Goal: Task Accomplishment & Management: Complete application form

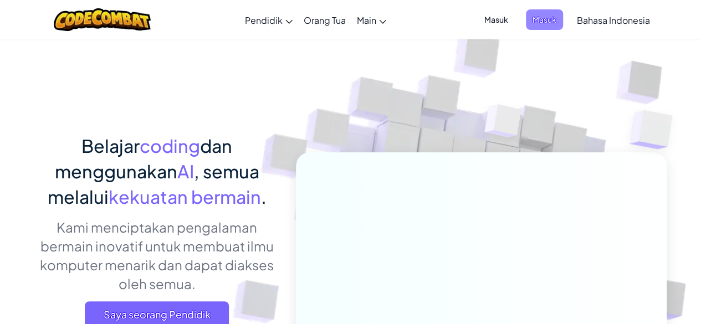
click at [531, 25] on span "Masuk" at bounding box center [544, 19] width 37 height 21
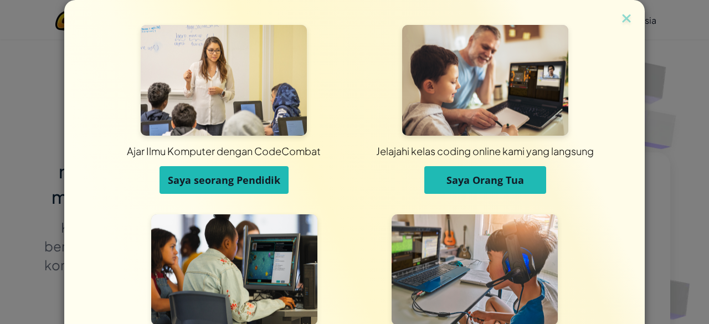
click at [200, 165] on span "Ajar Ilmu Komputer dengan CodeCombat" at bounding box center [224, 151] width 206 height 30
click at [202, 181] on span "Saya seorang Pendidik" at bounding box center [224, 179] width 113 height 13
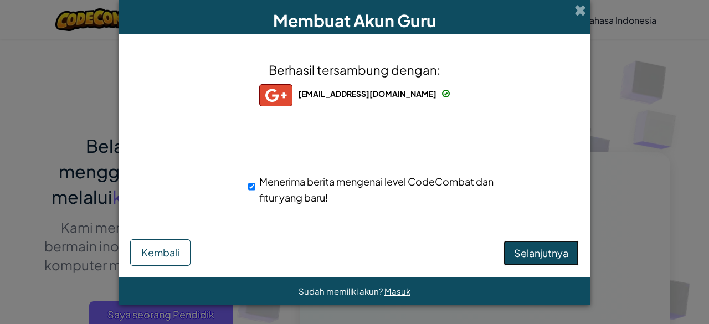
click at [527, 252] on span "Selanjutnya" at bounding box center [541, 253] width 54 height 13
select select "Indonesia"
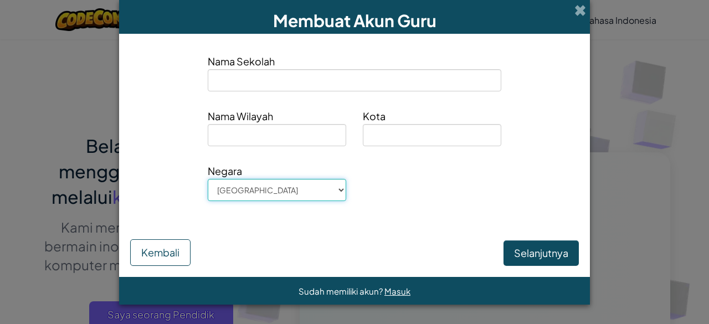
click at [256, 190] on select "Afghanistan Åland Islands Albania Algeria American Samoa Andorra Angola Anguill…" at bounding box center [277, 190] width 139 height 22
click at [208, 179] on select "Afghanistan Åland Islands Albania Algeria American Samoa Andorra Angola Anguill…" at bounding box center [277, 190] width 139 height 22
click at [260, 118] on span "Nama Wilayah" at bounding box center [277, 116] width 139 height 16
click at [257, 137] on input at bounding box center [277, 135] width 139 height 22
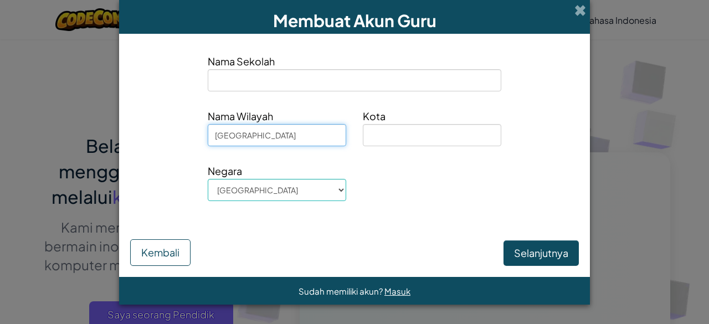
type input "[GEOGRAPHIC_DATA]"
click at [400, 150] on div "Kota" at bounding box center [432, 131] width 155 height 47
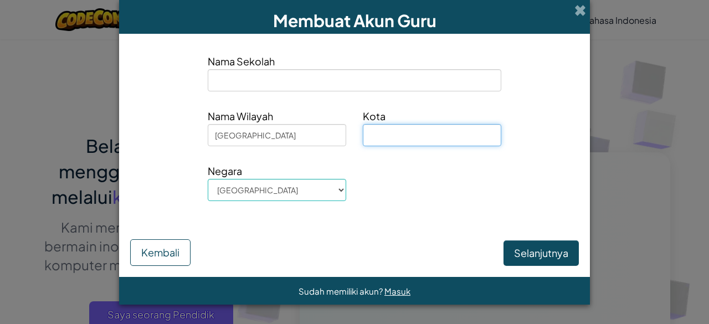
click at [394, 135] on input at bounding box center [432, 135] width 139 height 22
type input "Banyuwangi"
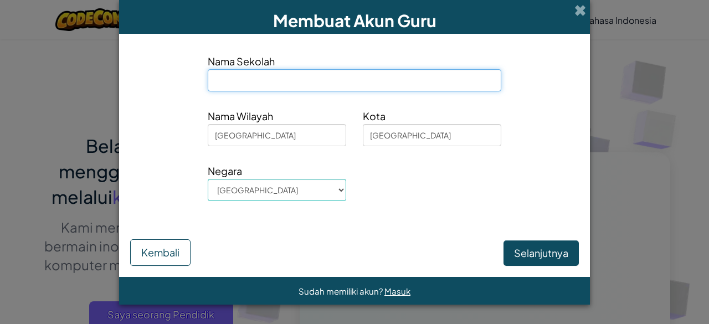
click at [334, 84] on input at bounding box center [355, 80] width 294 height 22
type input "SMPK [PERSON_NAME] [GEOGRAPHIC_DATA]"
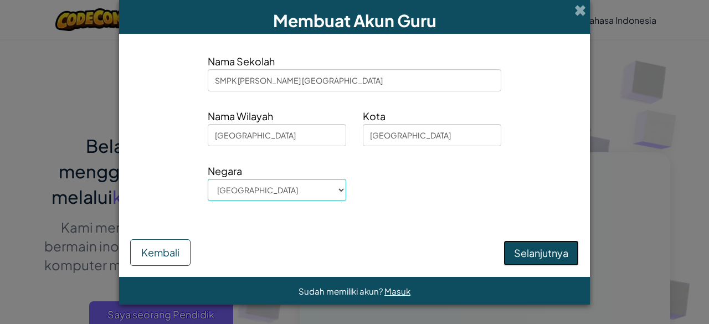
click at [535, 260] on button "Selanjutnya" at bounding box center [541, 253] width 75 height 25
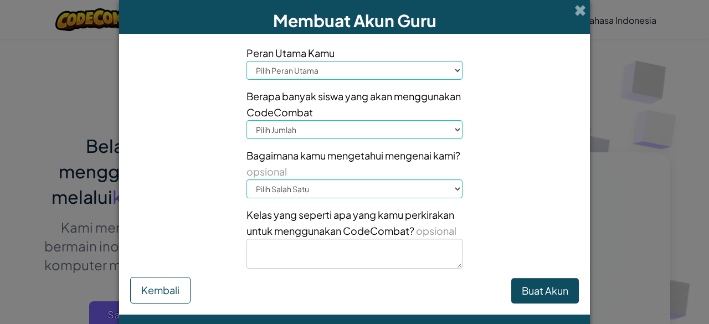
click at [397, 70] on select "Pilih Peran Utama Kepala Sekolah Orang Tua Koordinator Teknologi Guru Spesialis…" at bounding box center [355, 70] width 216 height 19
select select "Teacher"
click at [247, 61] on select "Pilih Peran Utama Kepala Sekolah Orang Tua Koordinator Teknologi Guru Spesialis…" at bounding box center [355, 70] width 216 height 19
click at [318, 130] on select "Pilih Jumlah 1-10 11-50 51-100 101-200 201-500 501-1000 1000+" at bounding box center [355, 129] width 216 height 19
select select "101-200"
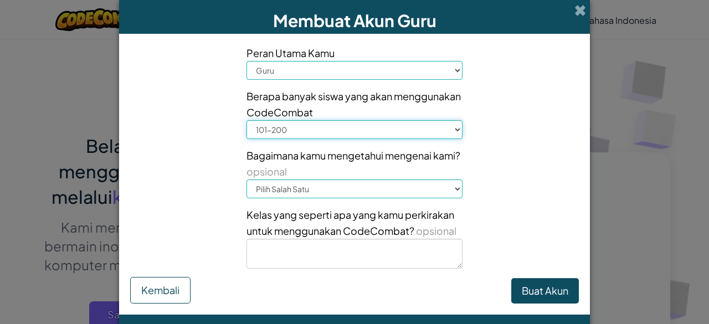
click at [247, 120] on select "Pilih Jumlah 1-10 11-50 51-100 101-200 201-500 501-1000 1000+" at bounding box center [355, 129] width 216 height 19
click at [287, 192] on select "Pilih Salah Satu Konferensi (misalnya ISTE) Code.org/Hour of Code Guru Administ…" at bounding box center [355, 189] width 216 height 19
select select "Google"
click at [247, 180] on select "Pilih Salah Satu Konferensi (misalnya ISTE) Code.org/Hour of Code Guru Administ…" at bounding box center [355, 189] width 216 height 19
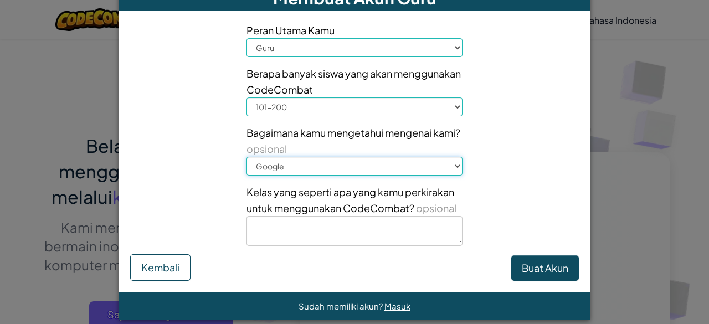
scroll to position [34, 0]
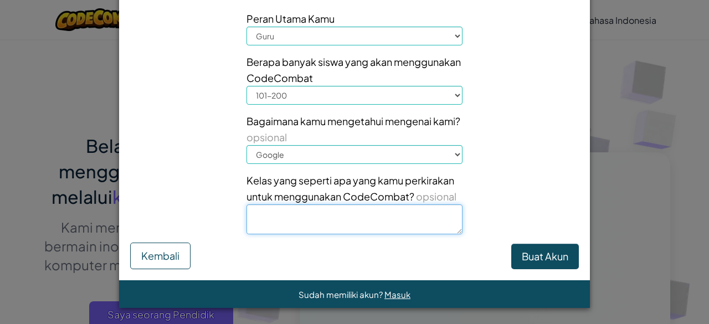
click at [299, 218] on textarea at bounding box center [355, 220] width 216 height 30
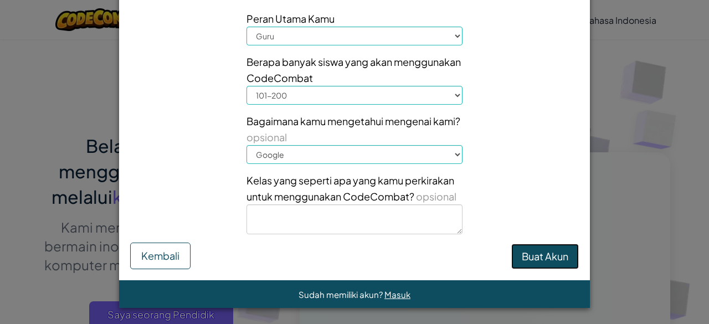
click at [546, 254] on button "Buat Akun" at bounding box center [546, 256] width 68 height 25
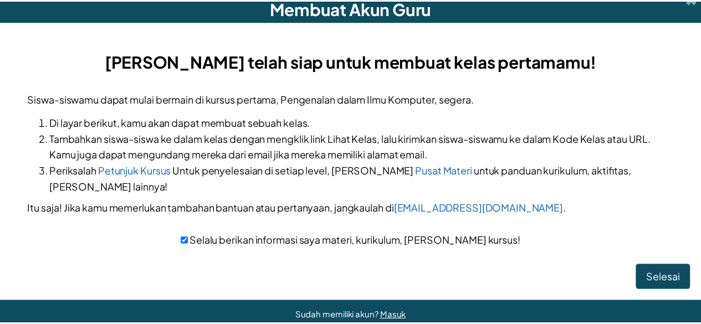
scroll to position [18, 0]
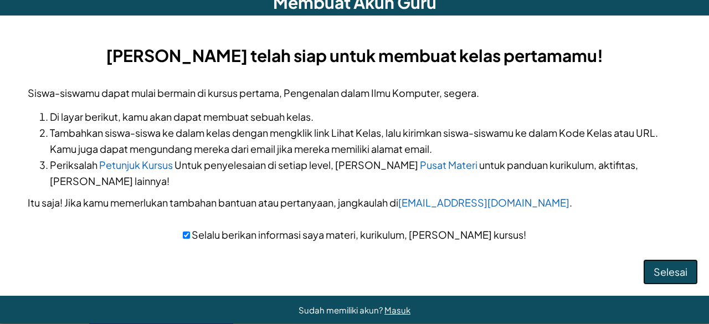
click at [661, 259] on button "Selesai" at bounding box center [670, 271] width 55 height 25
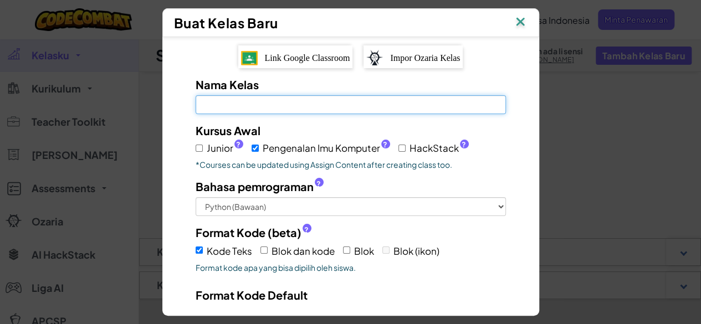
click at [316, 107] on input "Nama Kelas Kolom ini wajib diisi" at bounding box center [351, 104] width 310 height 19
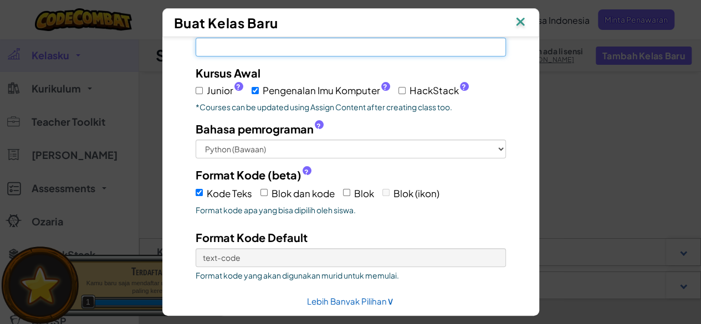
scroll to position [98, 0]
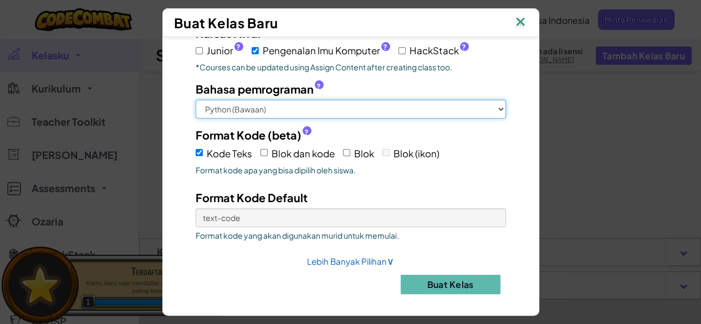
click at [225, 108] on select "Python (Bawaan) JavaScript C++ Java (Eksperimental)" at bounding box center [351, 109] width 310 height 19
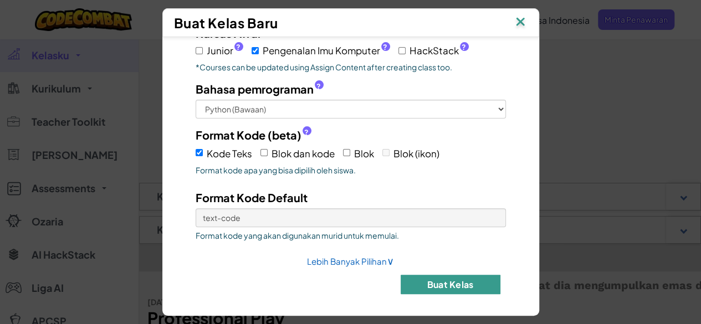
click at [452, 275] on button "Buat Kelas" at bounding box center [451, 284] width 100 height 19
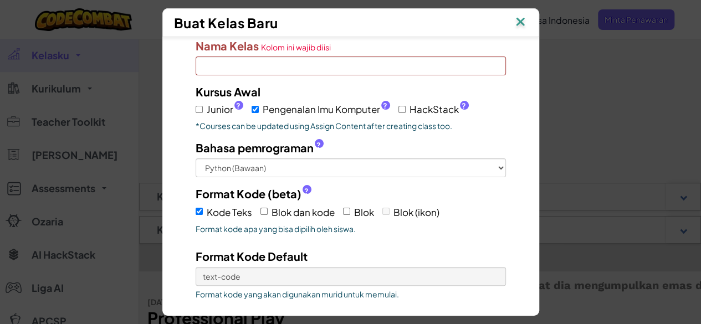
scroll to position [0, 0]
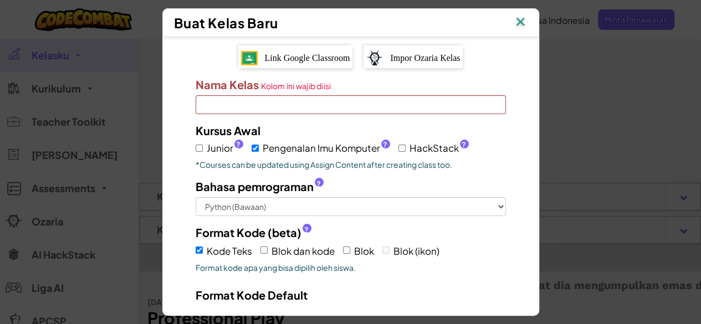
click at [282, 101] on input "Nama Kelas Kolom ini wajib diisi" at bounding box center [351, 104] width 310 height 19
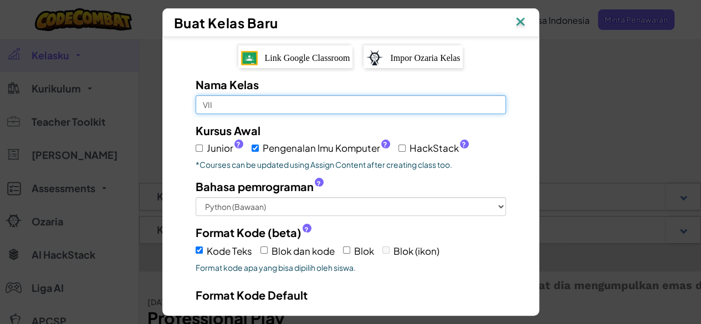
scroll to position [110, 0]
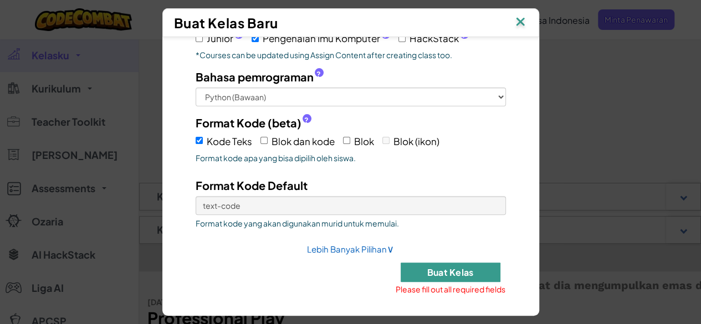
type input "VII"
click at [447, 263] on button "Buat Kelas" at bounding box center [451, 272] width 100 height 19
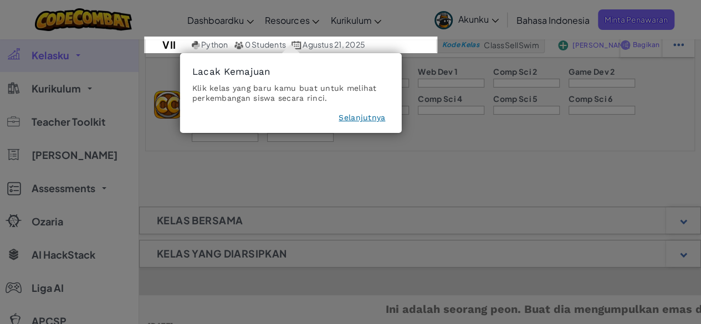
click at [361, 121] on button "Selanjutnya" at bounding box center [362, 117] width 47 height 11
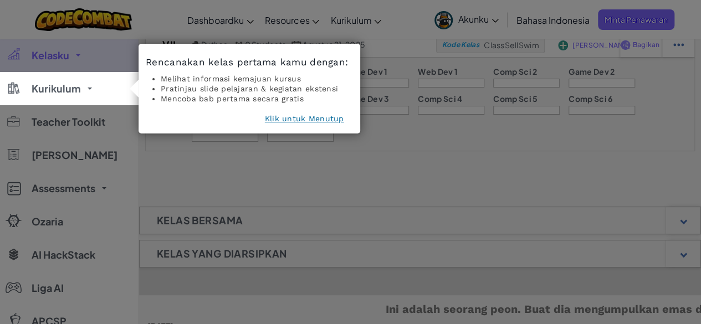
click at [316, 115] on button "Klik untuk Menutup" at bounding box center [304, 118] width 79 height 11
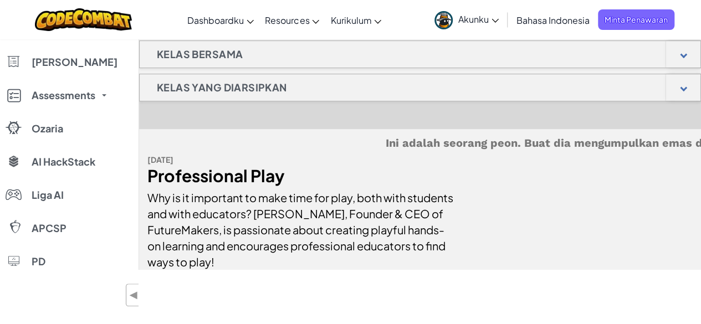
scroll to position [0, 0]
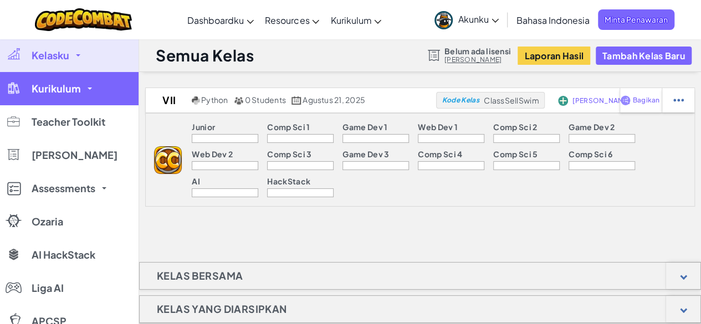
click at [69, 91] on span "Kurikulum" at bounding box center [56, 89] width 49 height 10
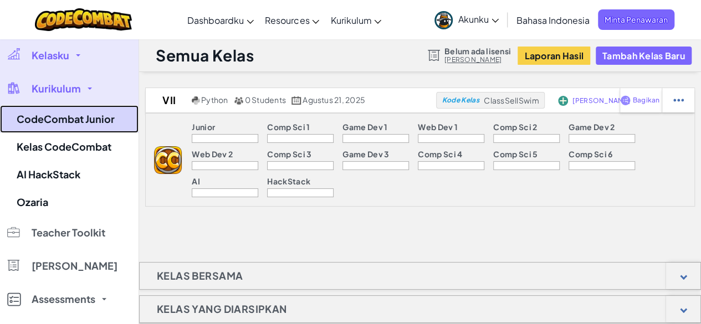
click at [89, 130] on link "CodeCombat Junior" at bounding box center [69, 119] width 139 height 28
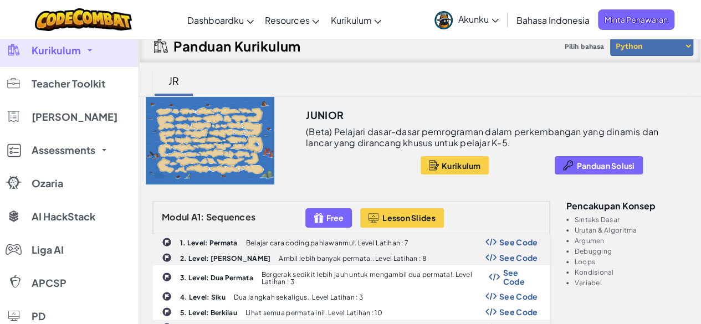
scroll to position [55, 0]
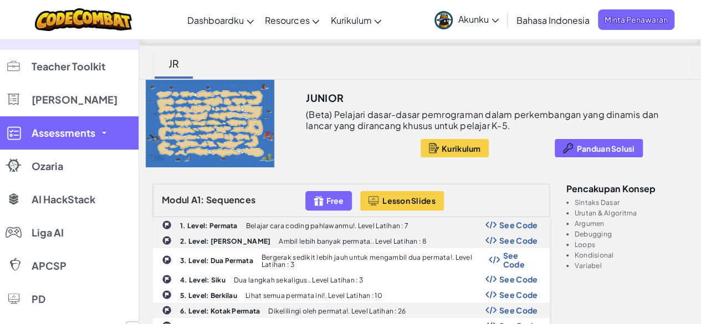
click at [23, 135] on link "Assessments" at bounding box center [69, 132] width 139 height 33
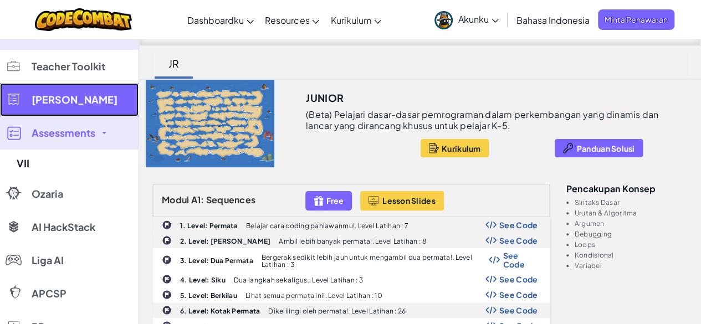
click at [51, 91] on link "[PERSON_NAME]" at bounding box center [69, 99] width 139 height 33
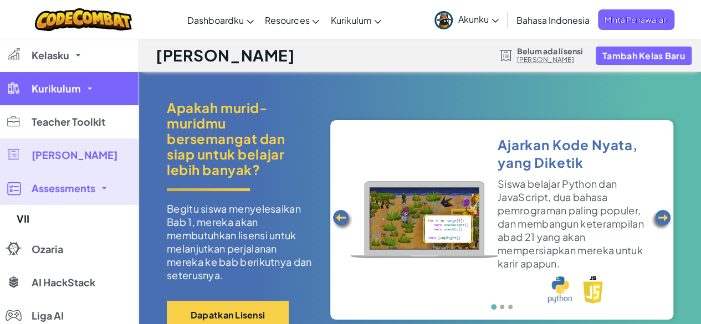
click at [63, 95] on link "Kurikulum" at bounding box center [69, 88] width 139 height 33
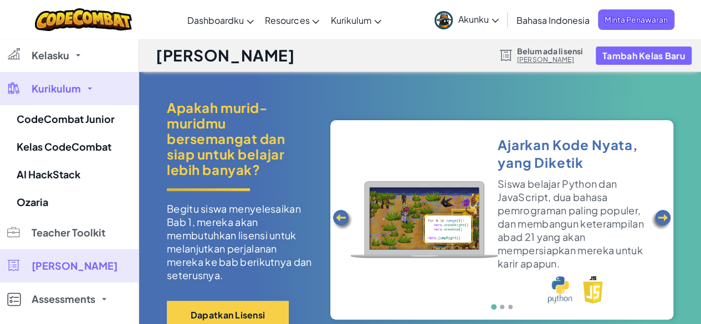
click at [551, 113] on div "Apakah murid-muridmu bersemangat [PERSON_NAME] siap untuk belajar lebih banyak?…" at bounding box center [420, 220] width 507 height 240
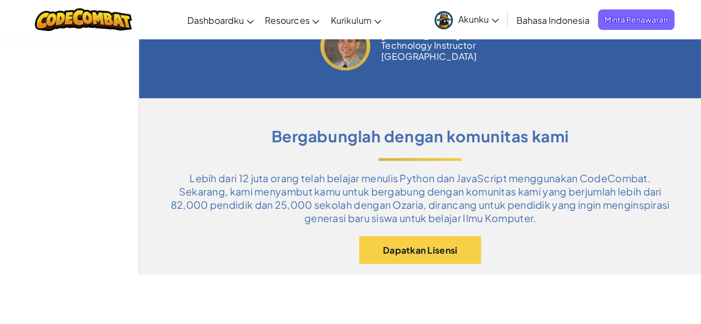
scroll to position [665, 0]
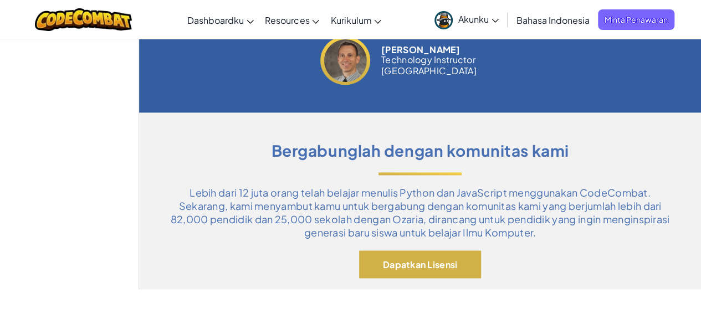
click at [416, 273] on button "Dapatkan Lisensi" at bounding box center [420, 265] width 122 height 28
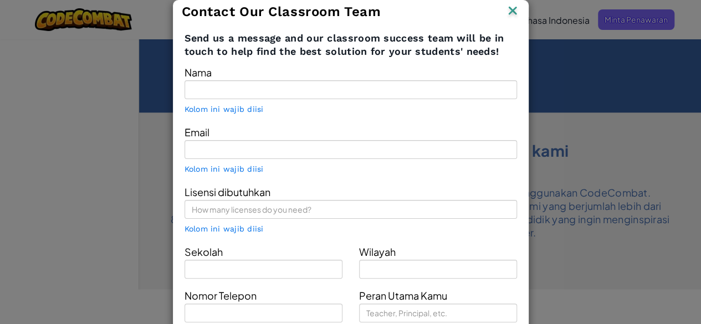
type input "Fesrian Lucky"
type input "[EMAIL_ADDRESS][DOMAIN_NAME]"
type input "SMPK [PERSON_NAME] [GEOGRAPHIC_DATA]"
type input "[GEOGRAPHIC_DATA]"
type input "Teacher"
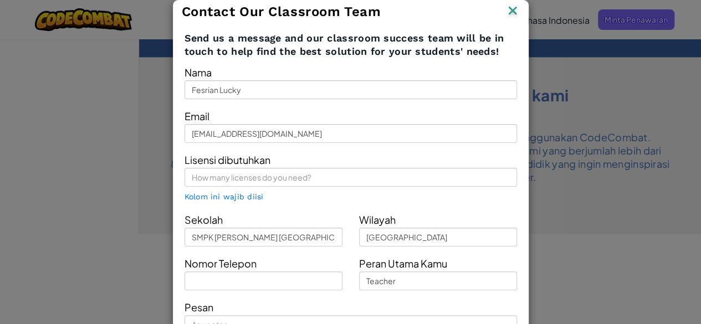
scroll to position [0, 0]
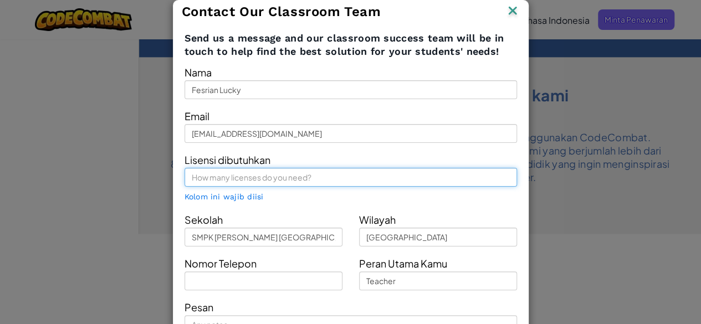
click at [249, 183] on input "text" at bounding box center [351, 177] width 333 height 19
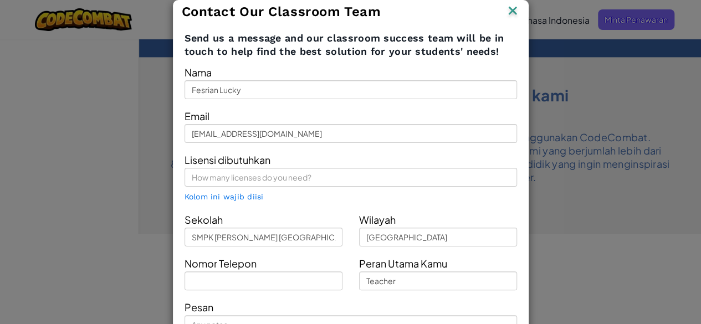
click at [505, 7] on img at bounding box center [512, 11] width 14 height 17
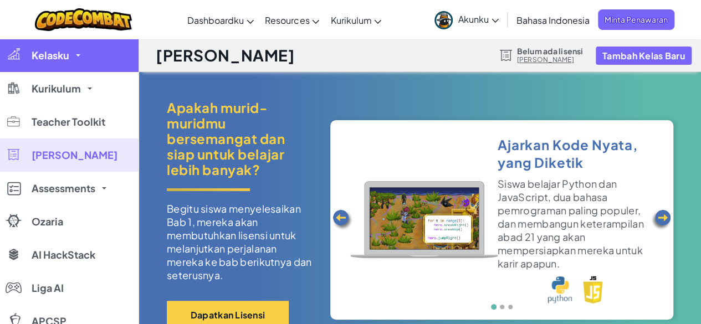
click at [22, 55] on link "Kelasku" at bounding box center [69, 55] width 139 height 33
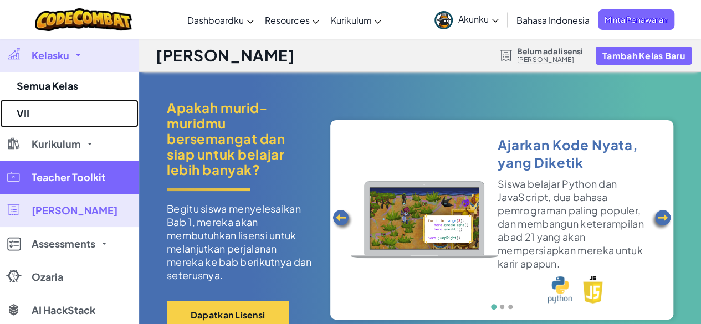
click at [45, 118] on link "VII" at bounding box center [69, 114] width 139 height 28
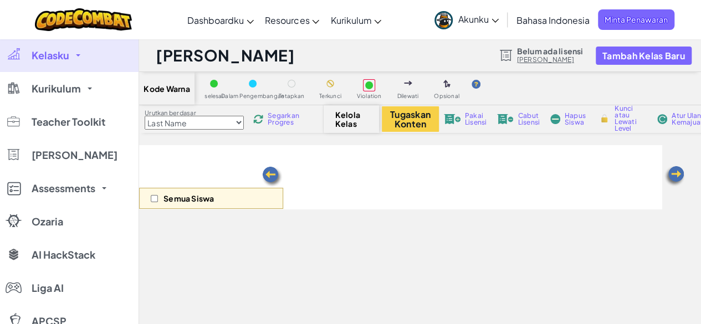
select select "560f1a9f22961295f9427742"
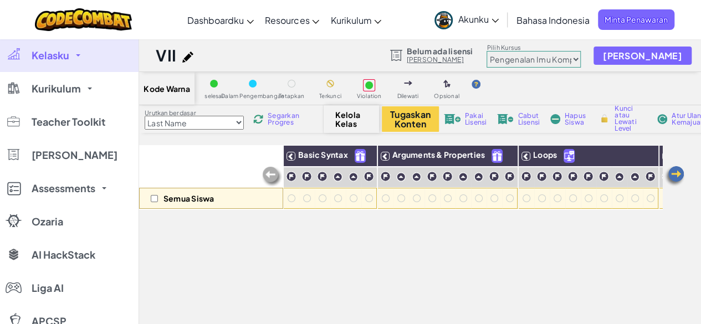
click at [223, 122] on select "Last Name first Name Progress (High to Low) Progress (Low to Hight)" at bounding box center [194, 123] width 99 height 14
click at [408, 116] on button "Tugaskan Konten" at bounding box center [410, 118] width 57 height 25
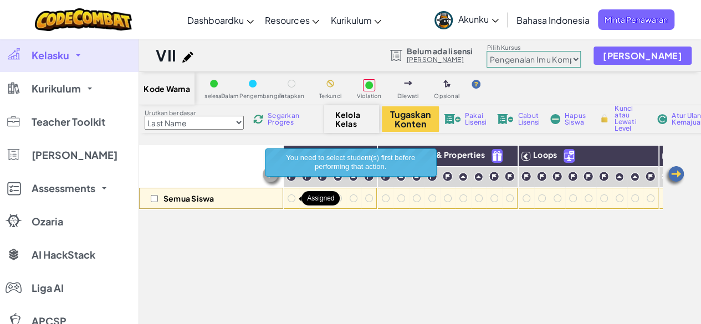
click at [291, 198] on div at bounding box center [292, 199] width 8 height 8
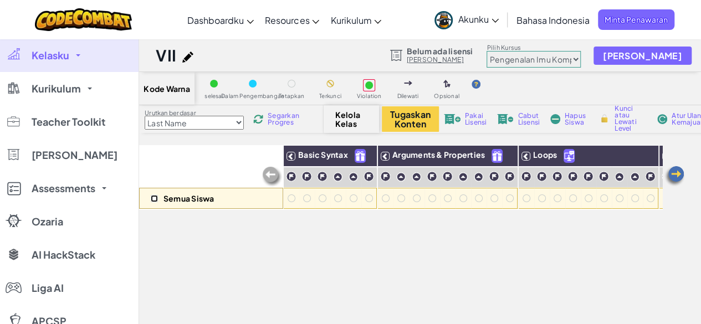
click at [151, 196] on input "checkbox" at bounding box center [154, 198] width 7 height 7
click at [152, 196] on input "checkbox" at bounding box center [154, 198] width 7 height 7
checkbox input "false"
click at [688, 174] on div "Semua Siswa Basic Syntax Arguments & Properties Loops Variables" at bounding box center [420, 306] width 562 height 323
click at [681, 176] on img at bounding box center [674, 176] width 22 height 22
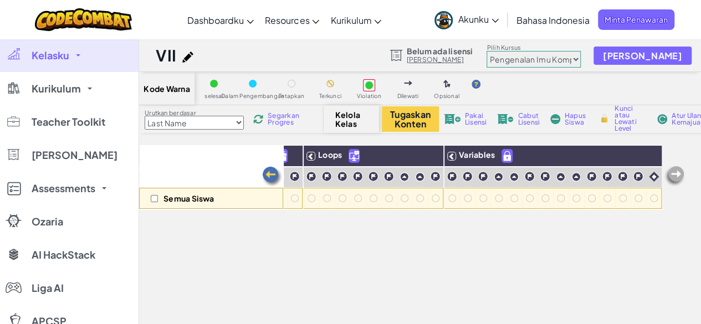
click at [681, 177] on img at bounding box center [674, 176] width 22 height 22
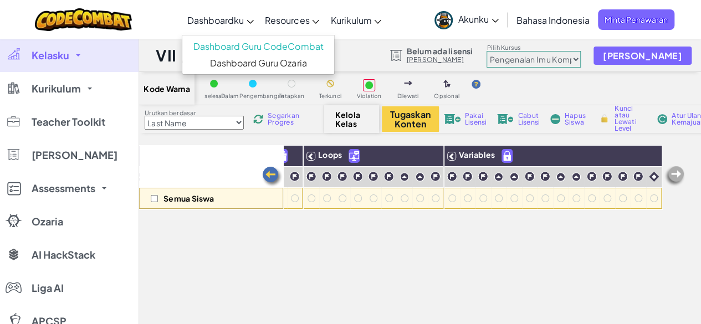
click at [231, 17] on span "Dashboardku" at bounding box center [215, 20] width 57 height 12
click at [242, 21] on span "Dashboardku" at bounding box center [215, 20] width 57 height 12
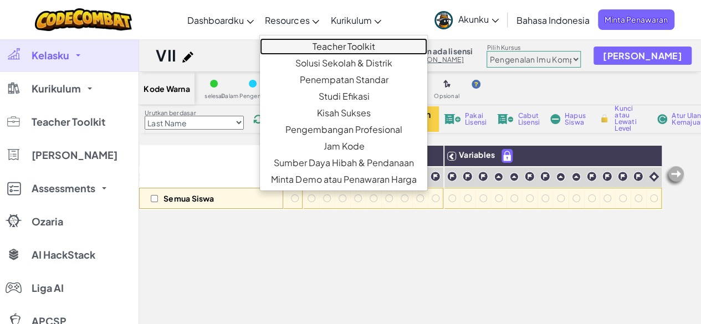
click at [318, 47] on link "Teacher Toolkit" at bounding box center [343, 46] width 167 height 17
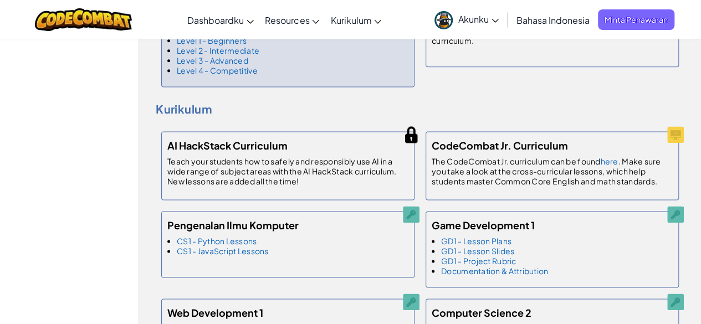
scroll to position [720, 0]
